Goal: Transaction & Acquisition: Purchase product/service

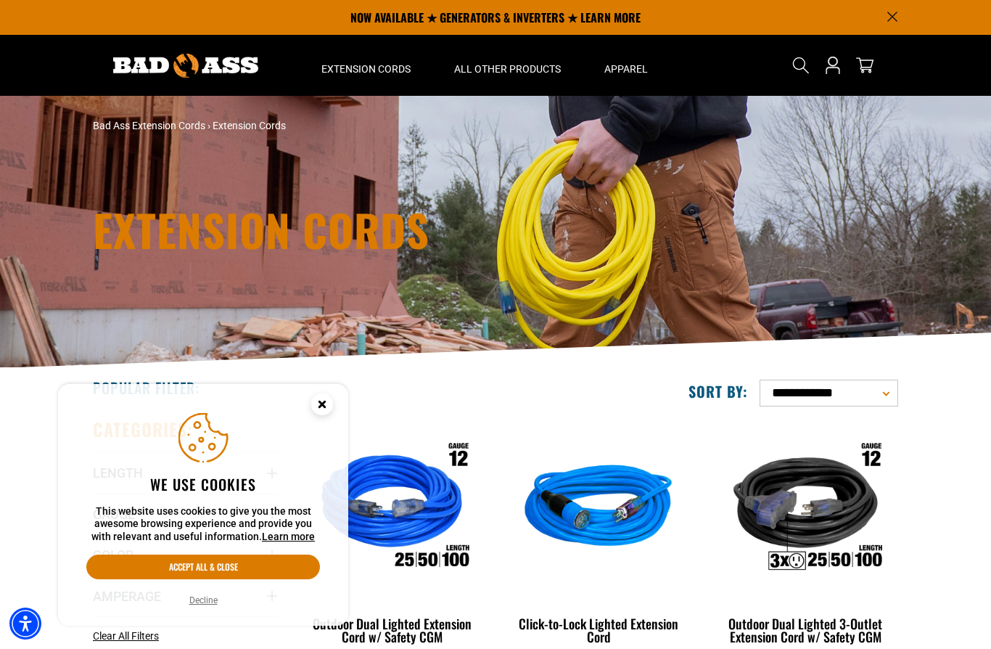
click at [327, 402] on circle "Close this option" at bounding box center [322, 404] width 22 height 22
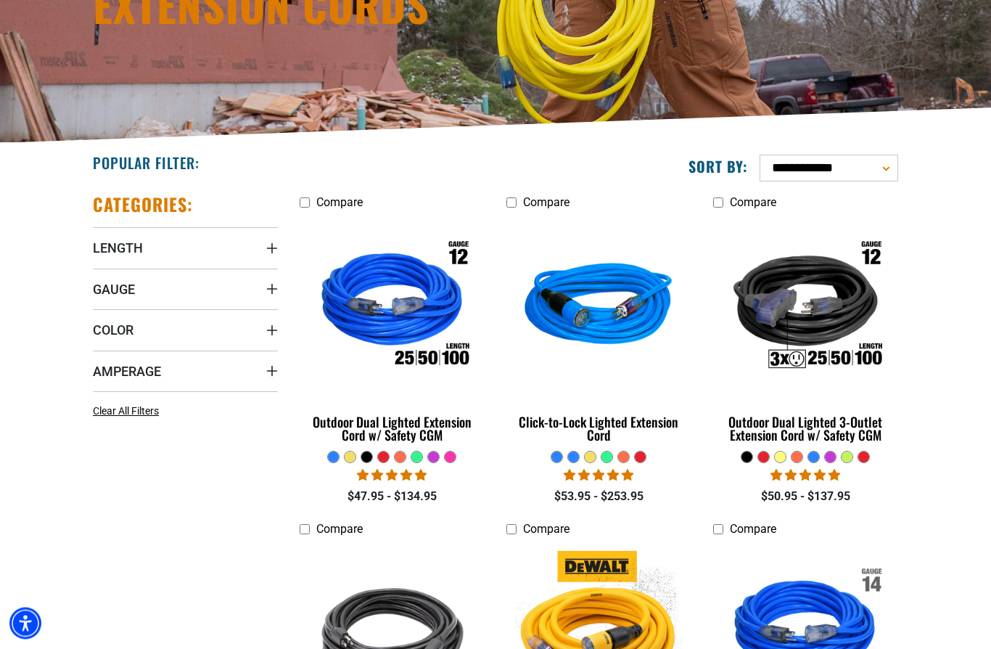
scroll to position [225, 0]
click at [134, 246] on span "Length" at bounding box center [118, 247] width 50 height 17
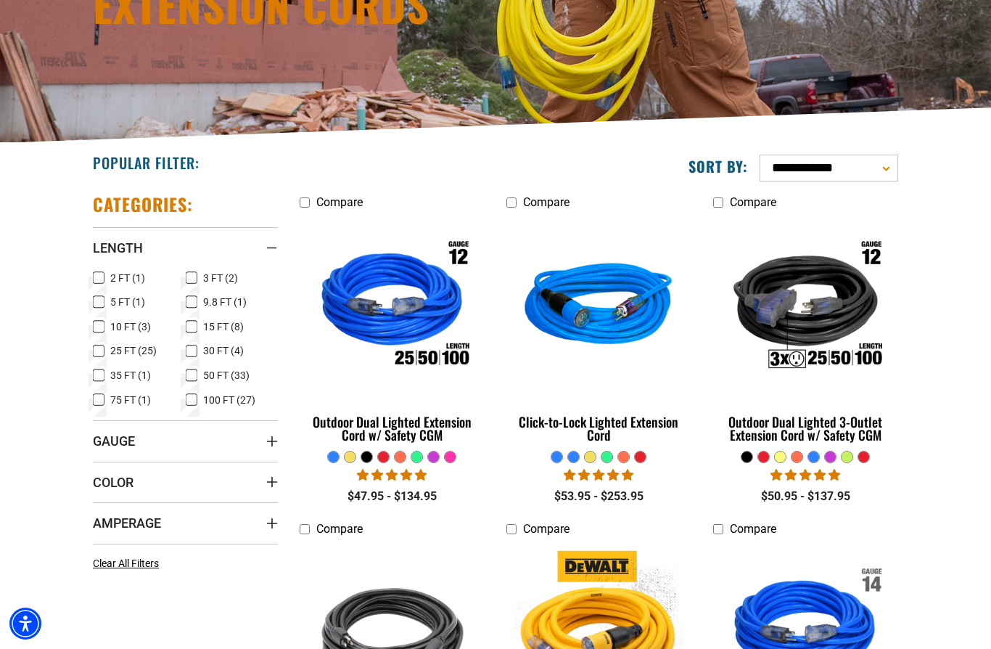
click at [98, 324] on icon at bounding box center [99, 326] width 12 height 19
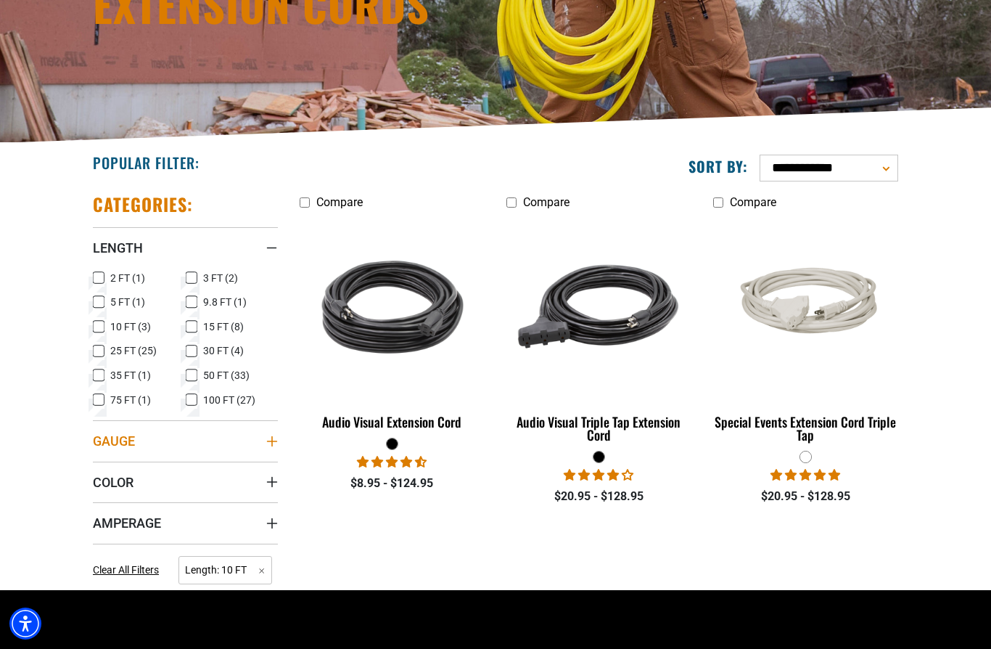
click at [122, 436] on span "Gauge" at bounding box center [114, 441] width 42 height 17
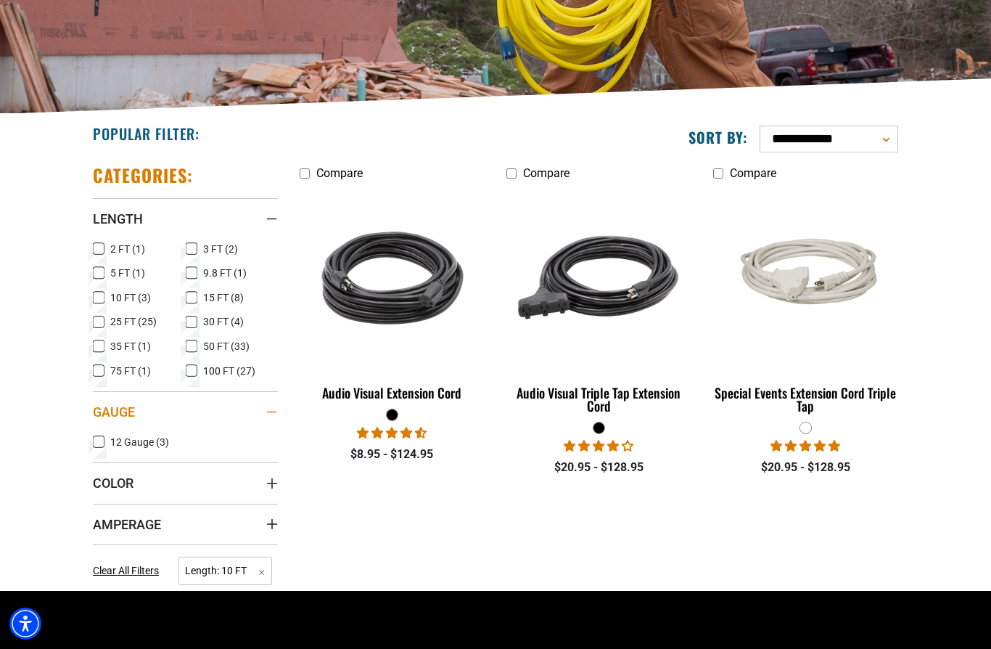
scroll to position [318, 0]
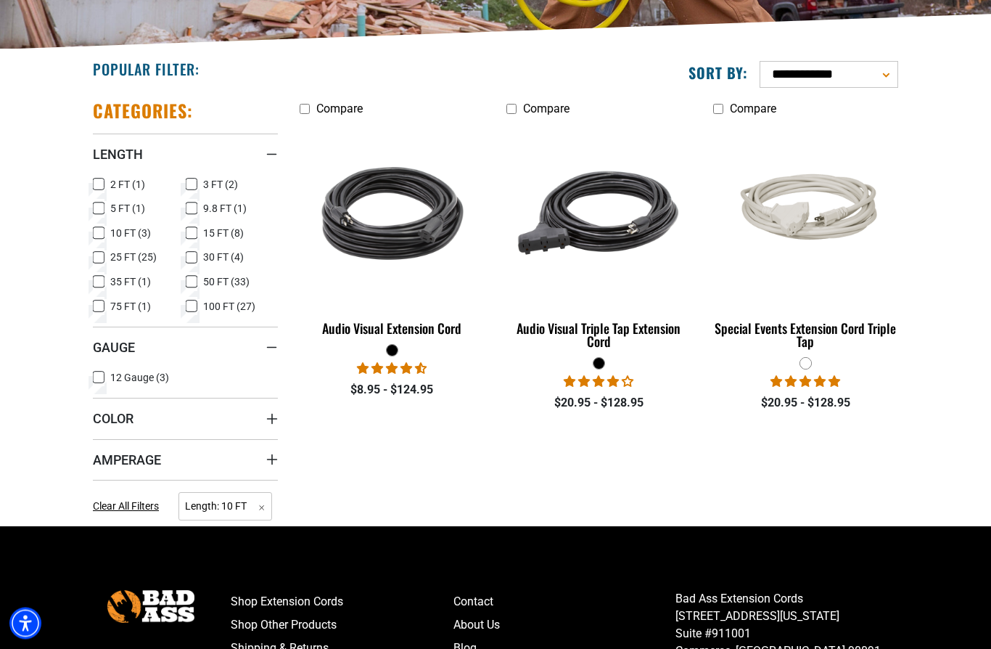
click at [86, 246] on div "Categories: Length Length 2 FT (1) 2 FT (1 product)" at bounding box center [185, 308] width 207 height 438
click at [96, 254] on icon at bounding box center [99, 258] width 12 height 19
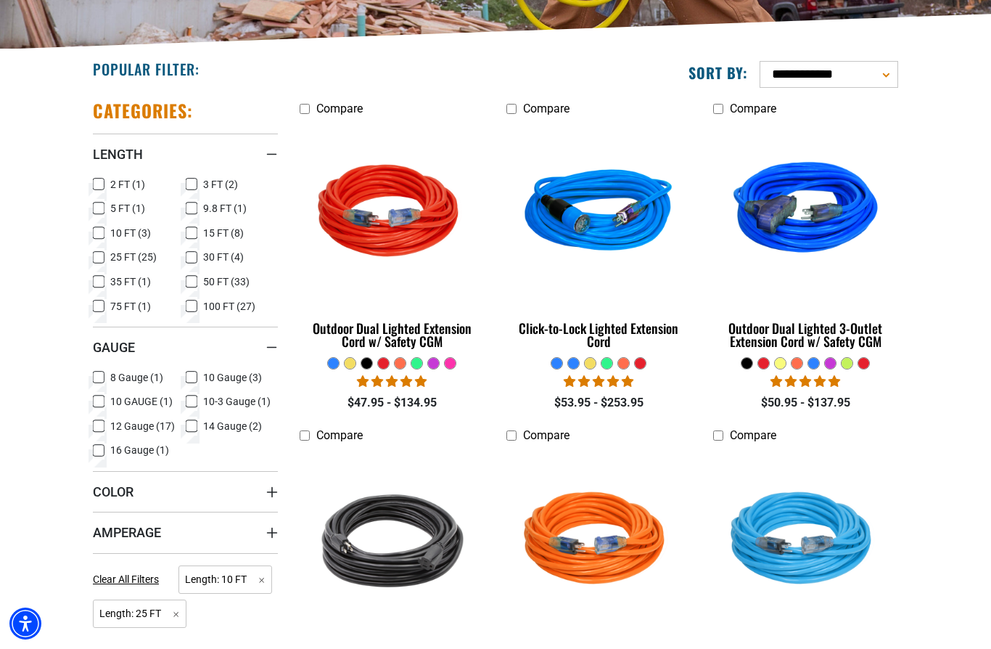
click at [97, 257] on icon at bounding box center [98, 258] width 9 height 8
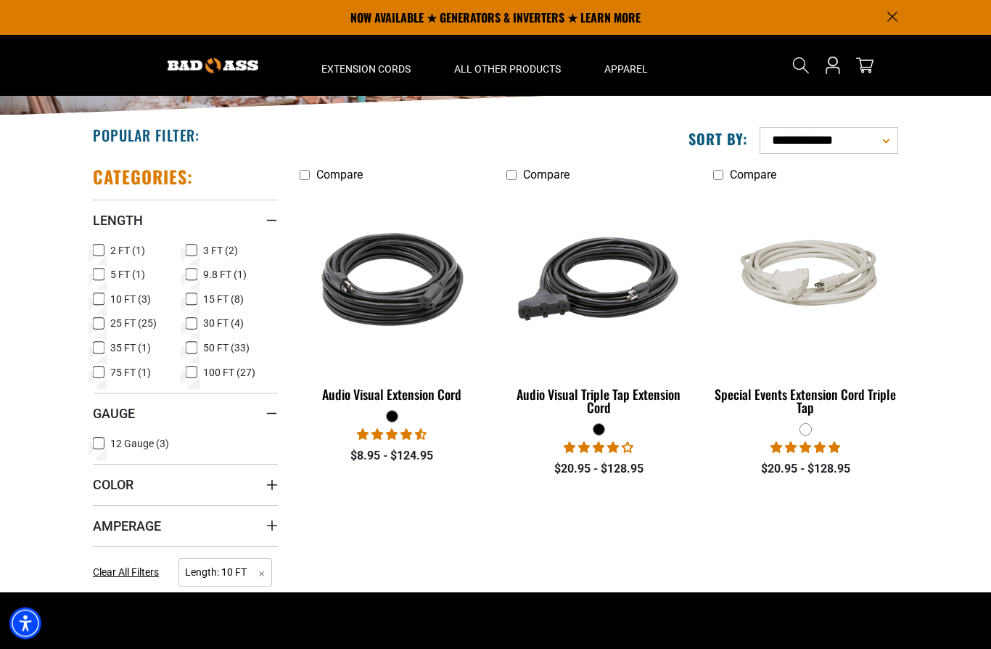
scroll to position [197, 0]
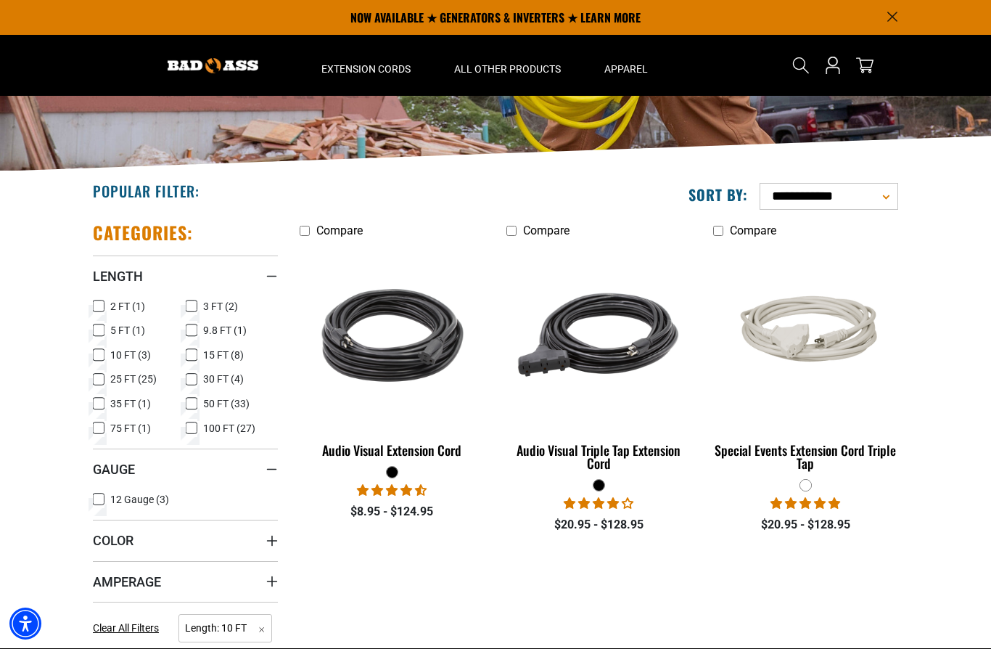
click at [94, 358] on rect at bounding box center [99, 355] width 12 height 12
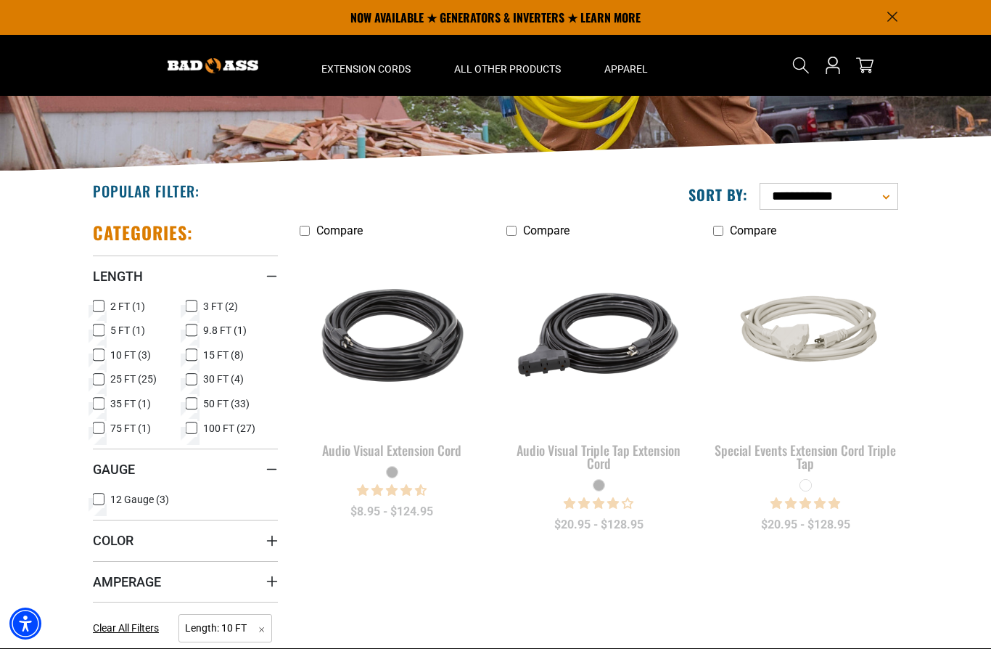
click at [191, 356] on icon at bounding box center [192, 354] width 12 height 19
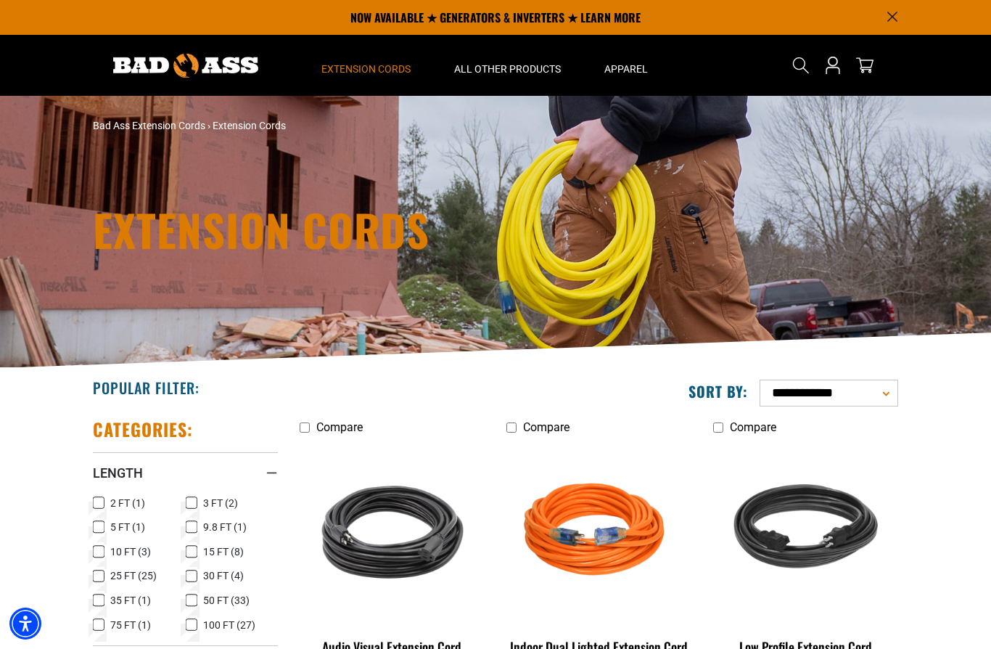
click at [346, 84] on div "All Extension Cords General Purpose Outdoor Indoor" at bounding box center [366, 248] width 133 height 341
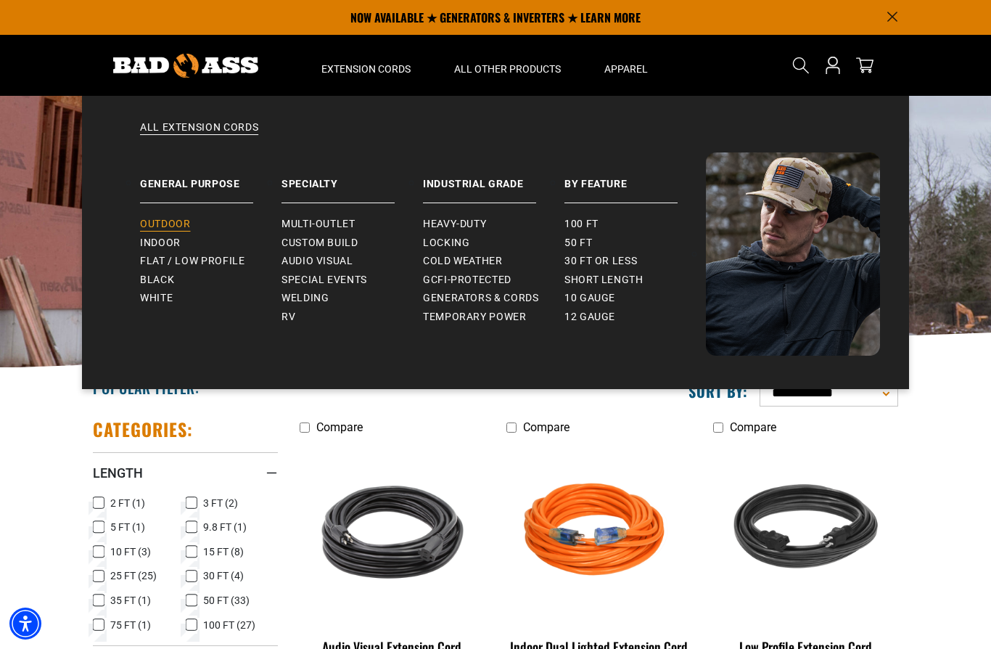
click at [182, 216] on link "Outdoor" at bounding box center [211, 224] width 142 height 19
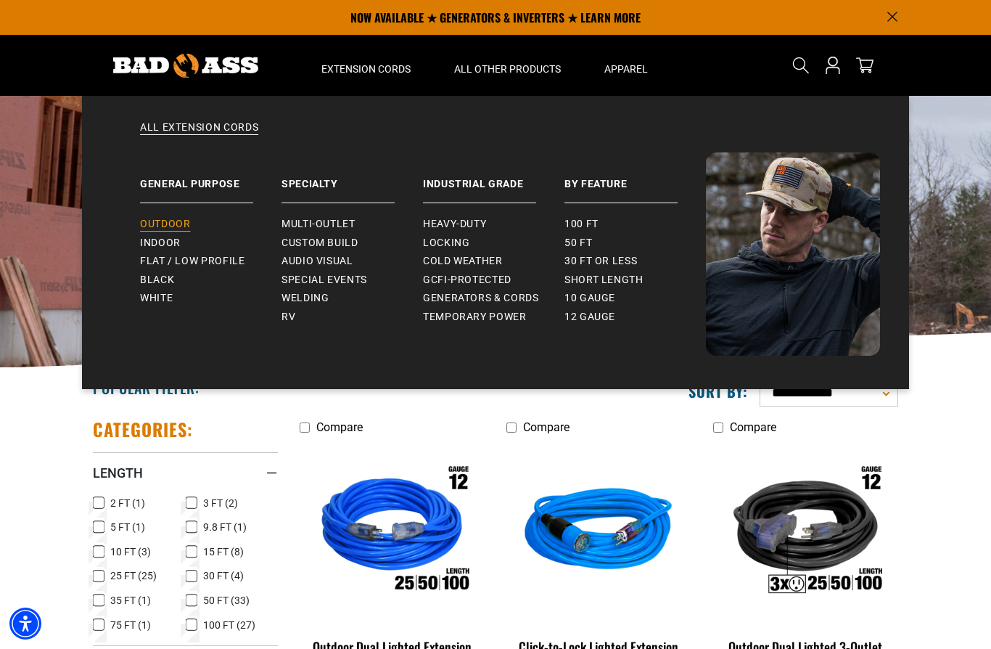
scroll to position [197, 0]
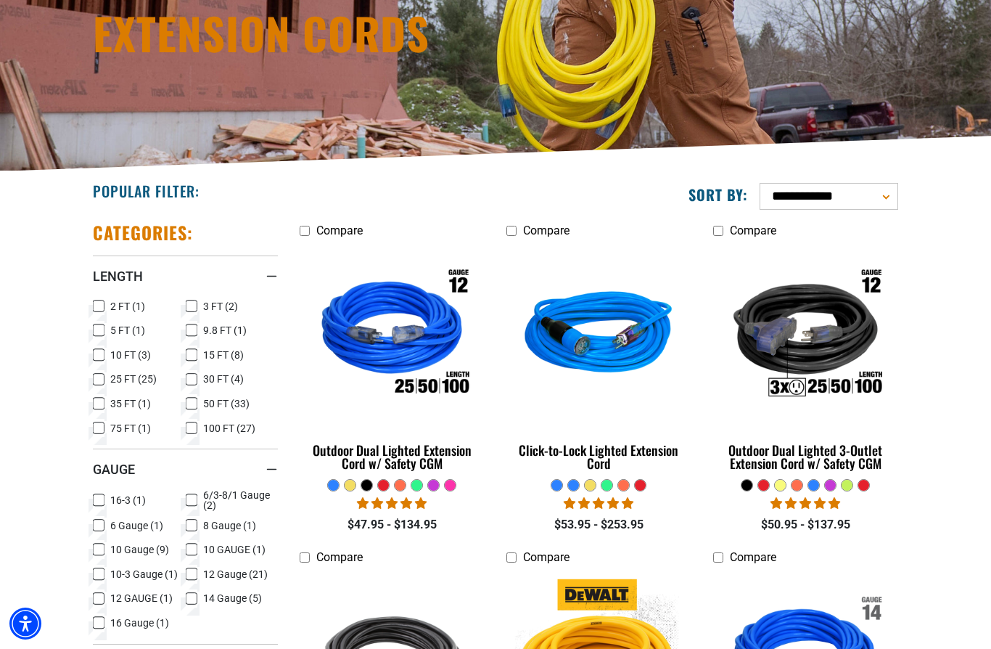
click at [101, 349] on rect at bounding box center [99, 355] width 12 height 12
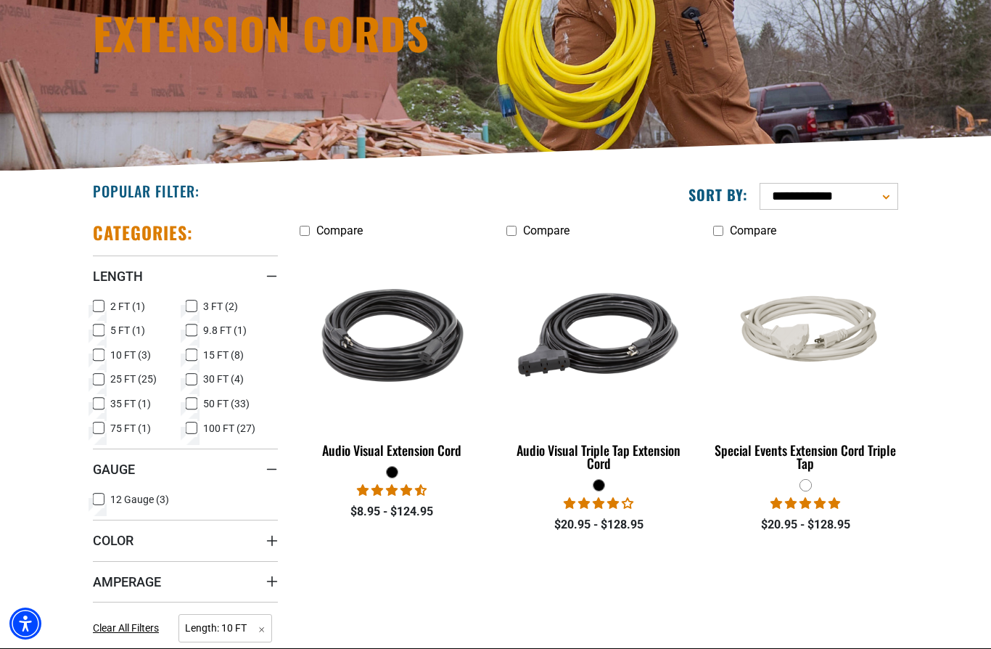
scroll to position [382, 0]
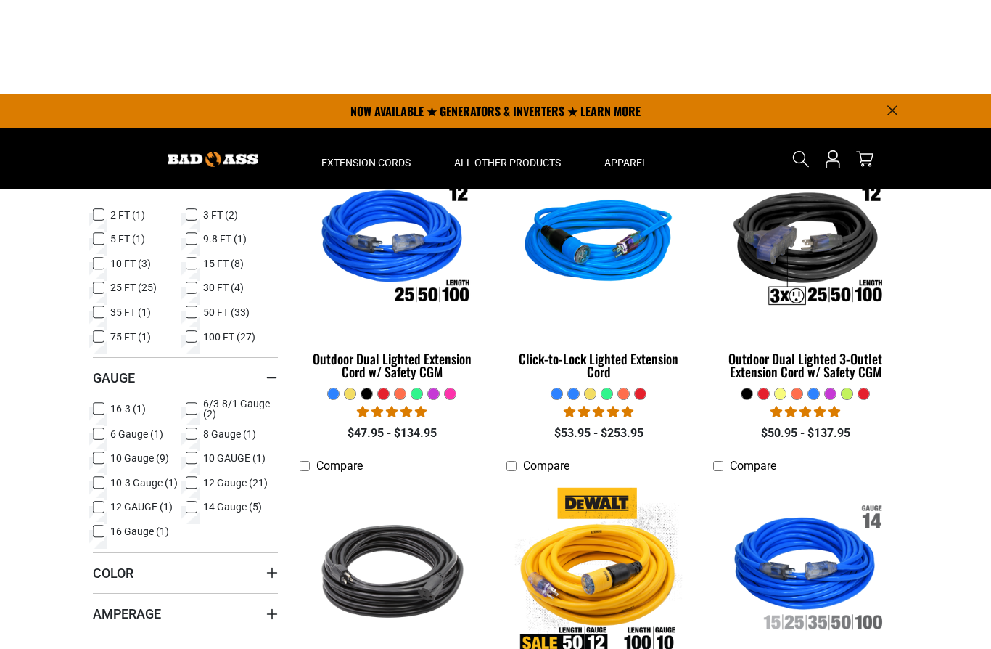
scroll to position [288, 0]
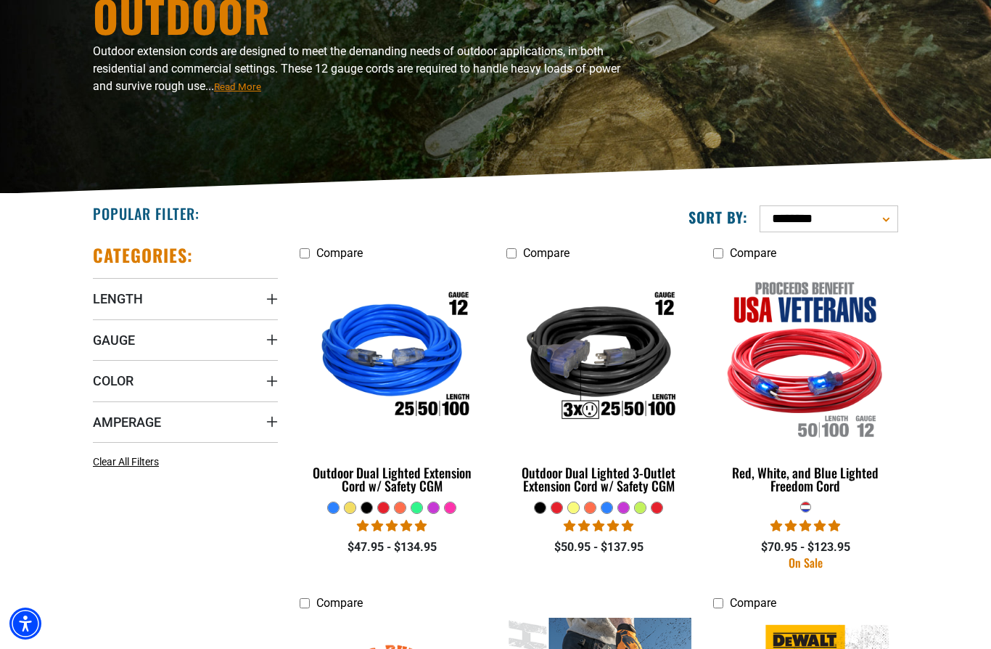
scroll to position [197, 0]
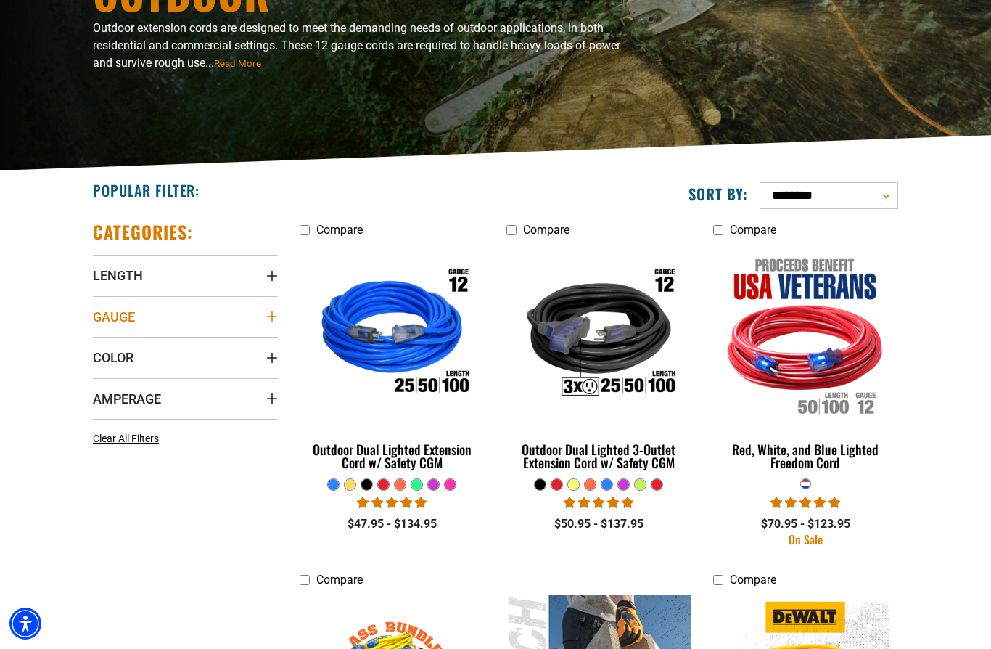
click at [198, 319] on summary "Gauge" at bounding box center [185, 316] width 185 height 41
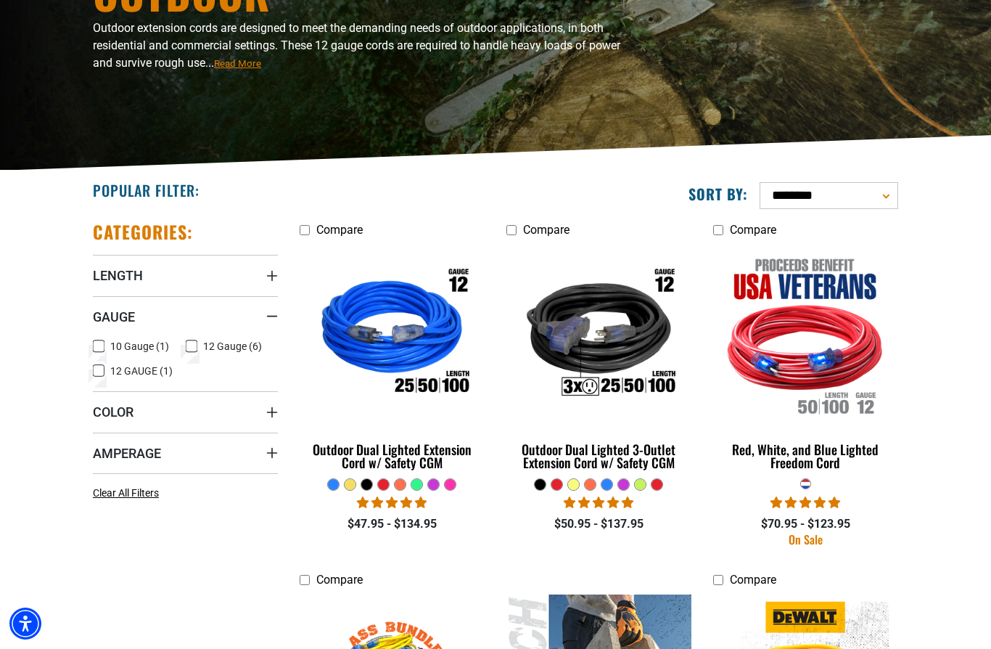
click at [107, 342] on label "10 Gauge (1) 10 Gauge (1 product)" at bounding box center [139, 346] width 93 height 19
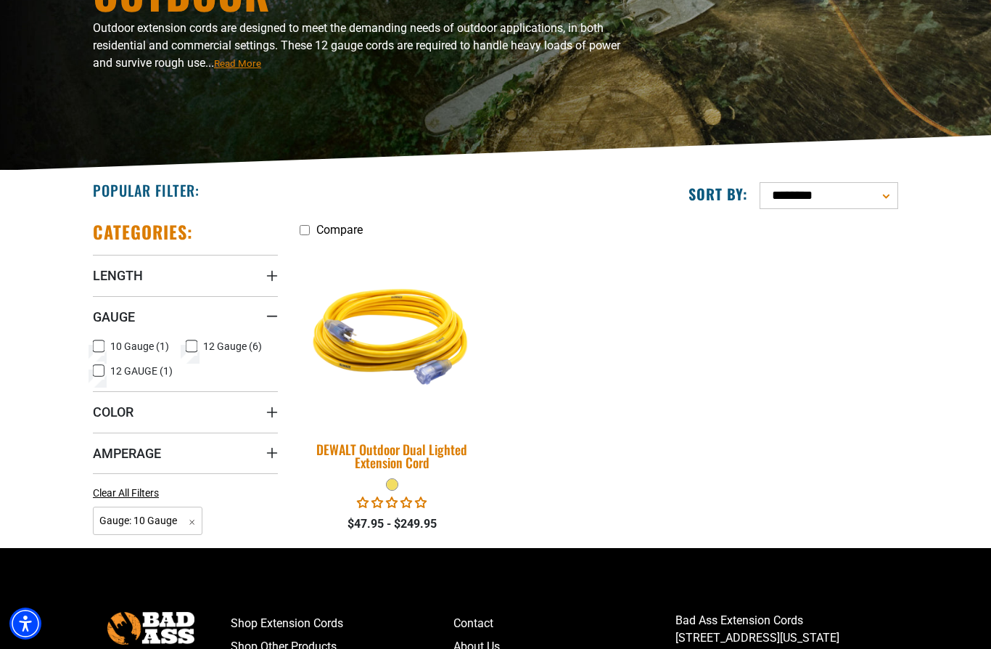
click at [395, 357] on img at bounding box center [392, 335] width 203 height 186
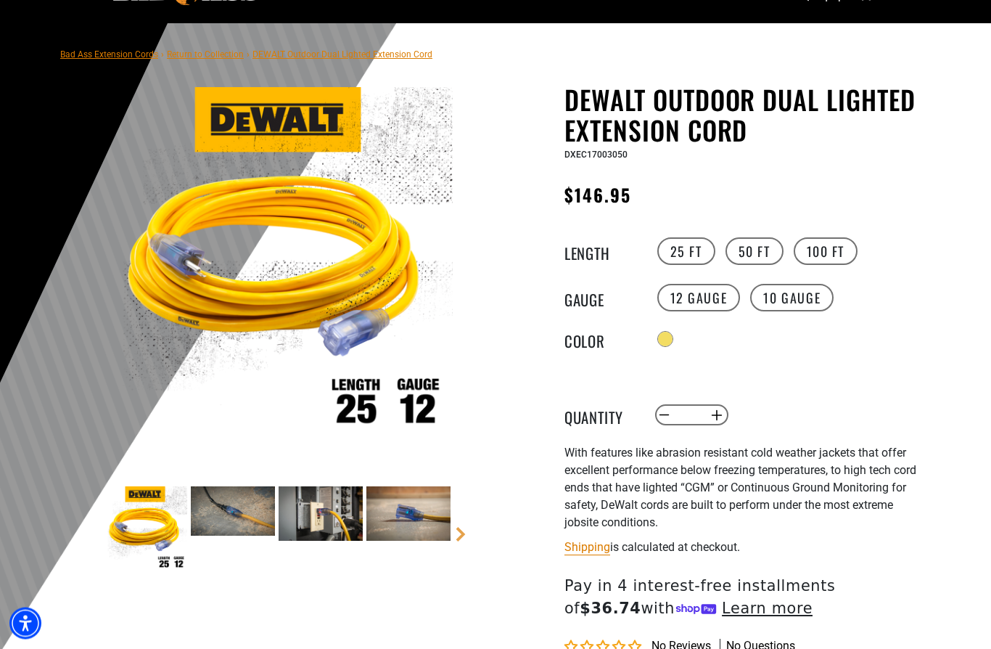
scroll to position [79, 0]
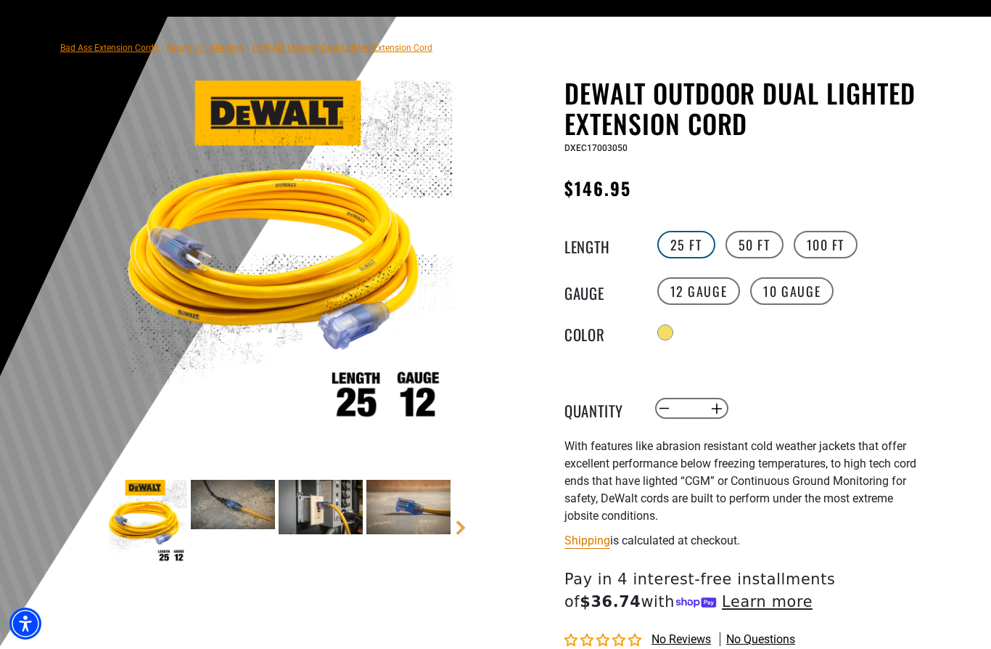
click at [682, 248] on label "25 FT" at bounding box center [686, 245] width 58 height 28
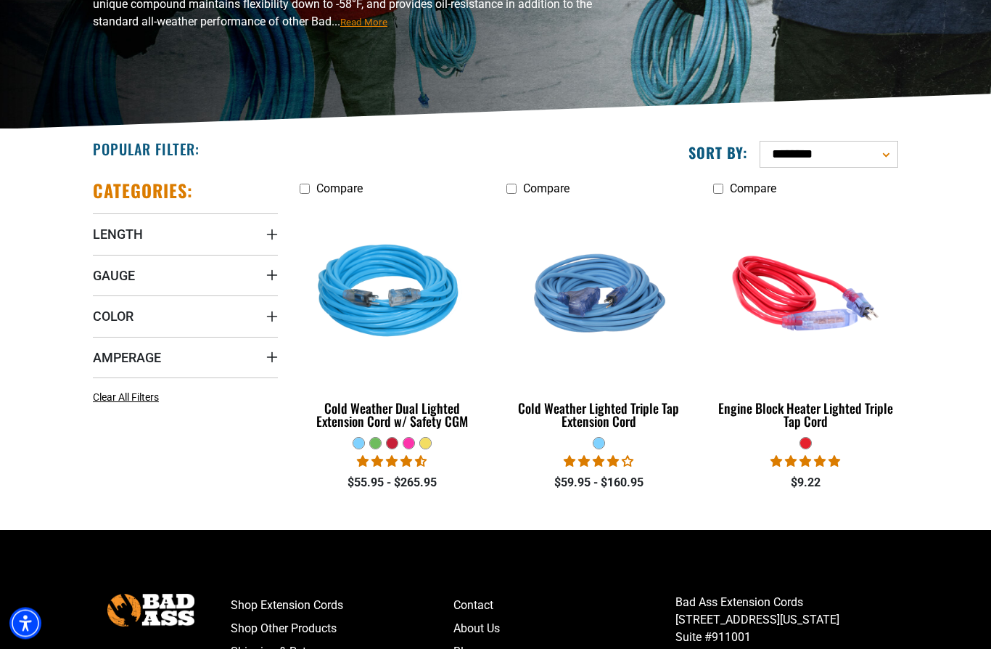
scroll to position [255, 0]
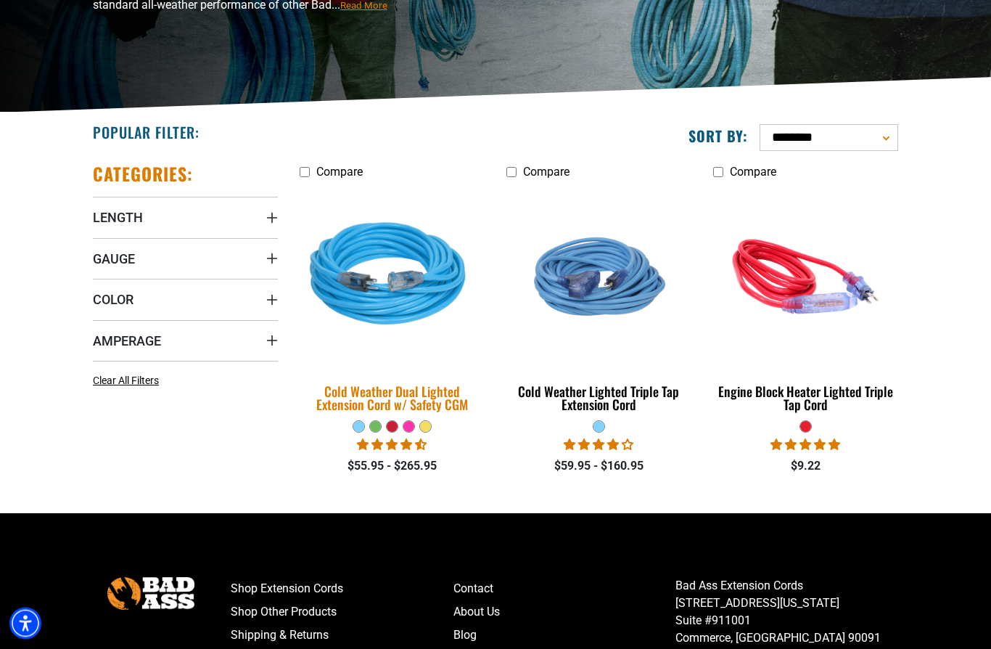
click at [371, 402] on div "Cold Weather Dual Lighted Extension Cord w/ Safety CGM" at bounding box center [392, 398] width 185 height 26
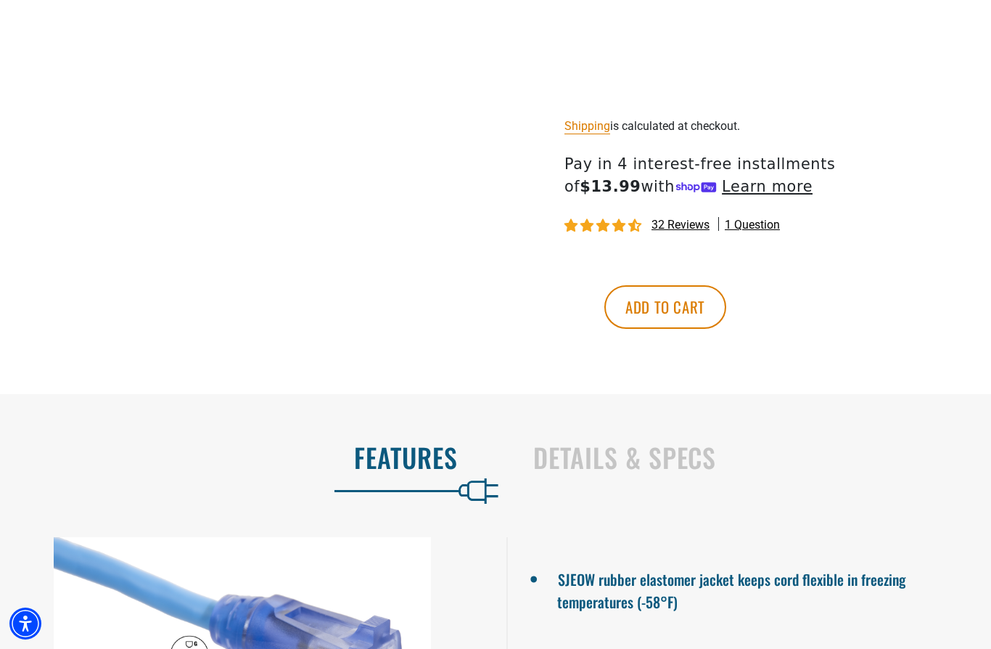
scroll to position [870, 0]
